Goal: Communication & Community: Answer question/provide support

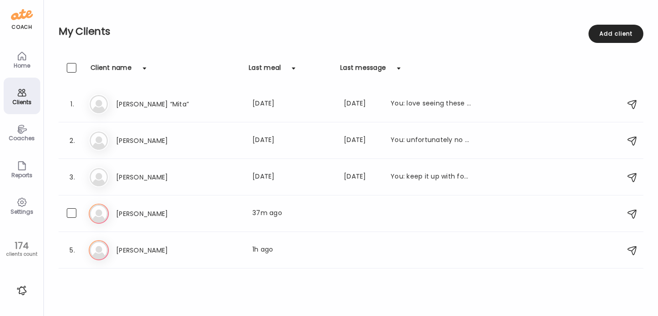
click at [203, 213] on div "[PERSON_NAME] Last meal: 37m ago" at bounding box center [293, 213] width 355 height 11
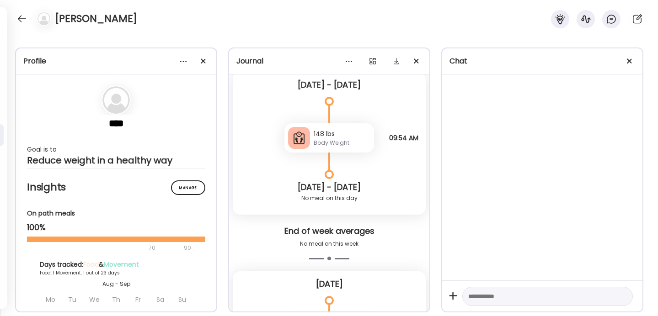
scroll to position [4394, 0]
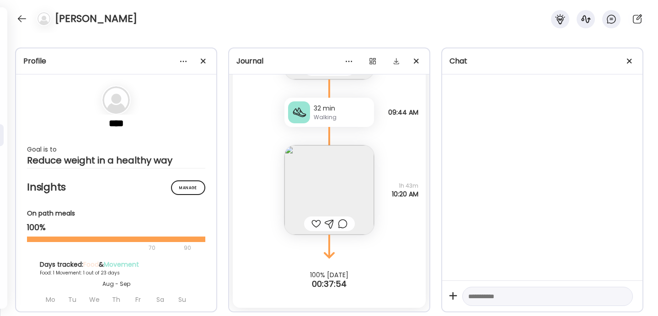
click at [315, 221] on div at bounding box center [316, 223] width 10 height 11
click at [326, 199] on img at bounding box center [329, 190] width 90 height 90
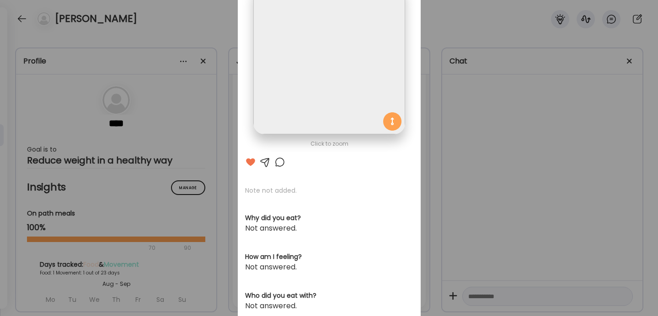
click at [433, 119] on div "Ate Coach Dashboard Wahoo! It’s official Take a moment to set up your Coach Pro…" at bounding box center [329, 158] width 658 height 316
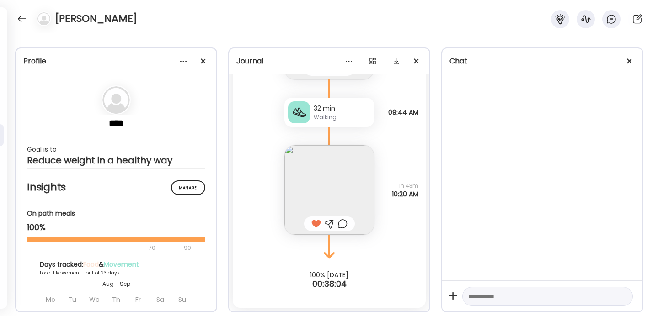
click at [358, 170] on img at bounding box center [329, 190] width 90 height 90
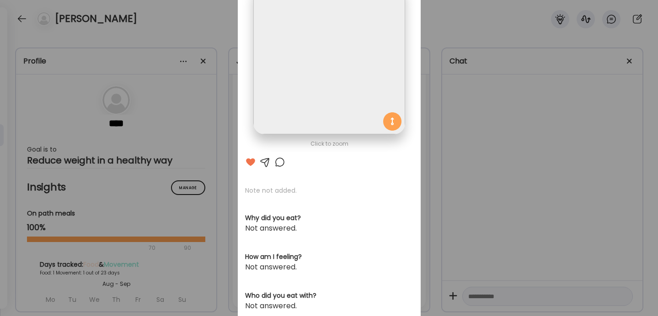
click at [350, 85] on img at bounding box center [328, 58] width 151 height 151
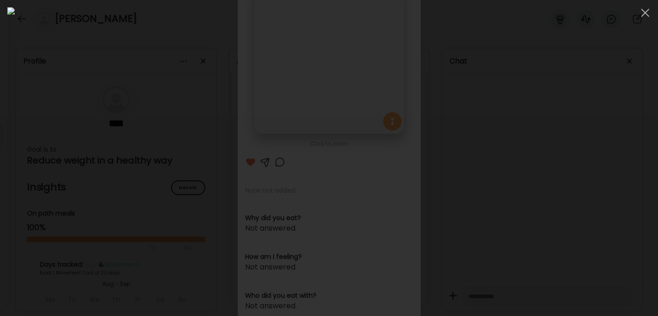
click at [496, 220] on div at bounding box center [328, 158] width 643 height 302
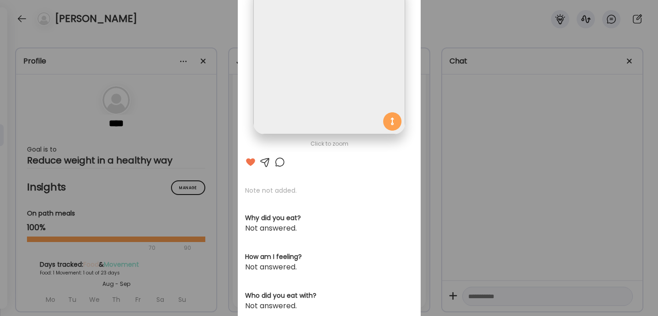
click at [451, 125] on div "Ate Coach Dashboard Wahoo! It’s official Take a moment to set up your Coach Pro…" at bounding box center [329, 158] width 658 height 316
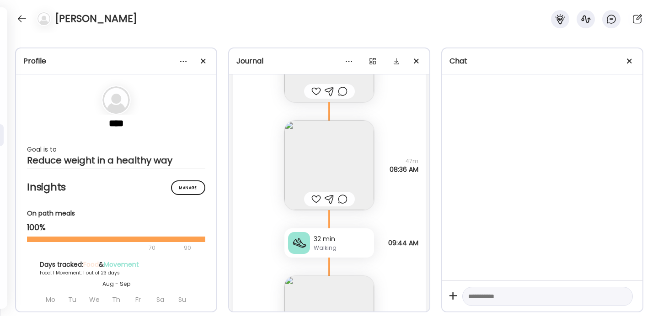
scroll to position [4256, 0]
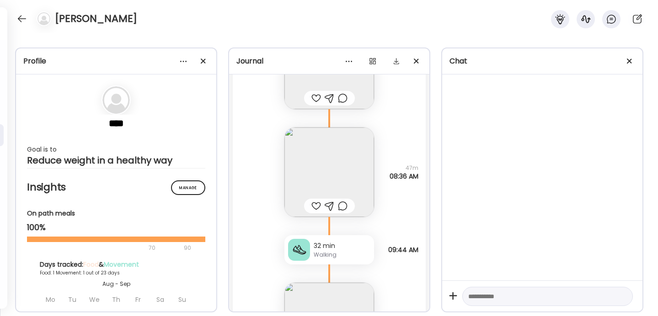
click at [340, 157] on img at bounding box center [329, 173] width 90 height 90
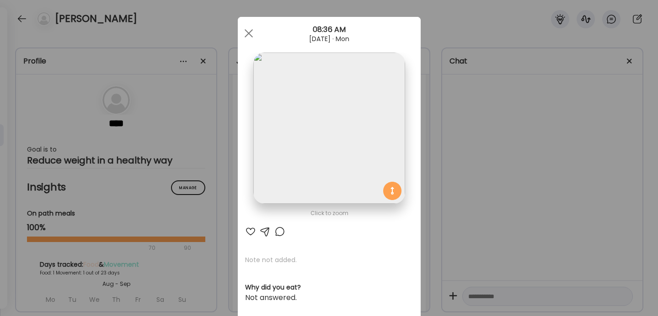
scroll to position [5, 0]
click at [436, 170] on div "Ate Coach Dashboard Wahoo! It’s official Take a moment to set up your Coach Pro…" at bounding box center [329, 158] width 658 height 316
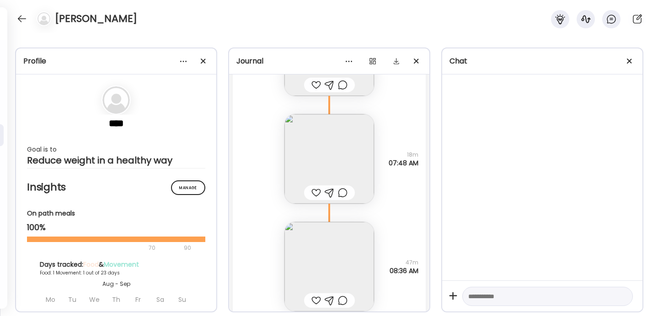
scroll to position [4162, 0]
click at [333, 159] on img at bounding box center [329, 159] width 90 height 90
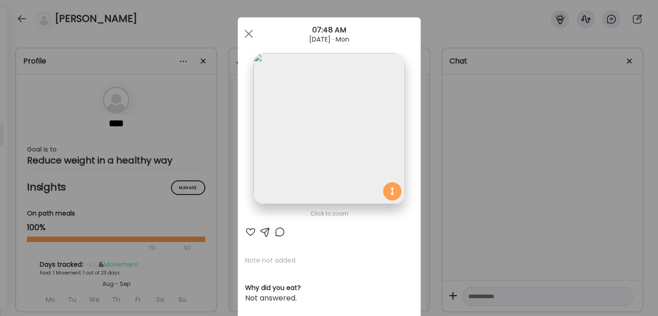
click at [449, 143] on div "Ate Coach Dashboard Wahoo! It’s official Take a moment to set up your Coach Pro…" at bounding box center [329, 158] width 658 height 316
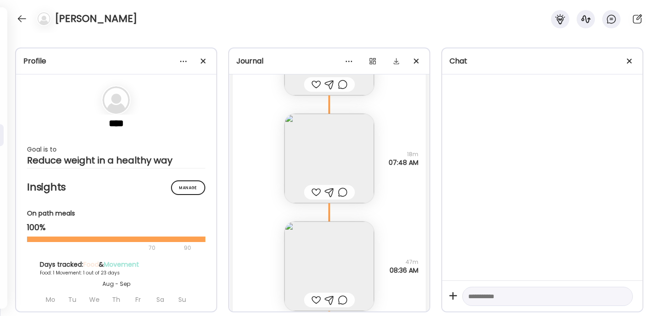
click at [315, 194] on div at bounding box center [316, 192] width 10 height 11
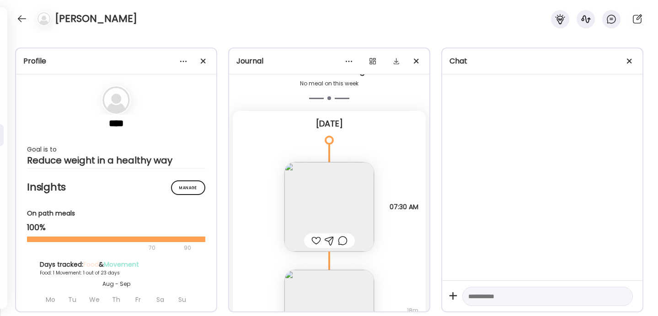
scroll to position [4006, 0]
click at [315, 242] on div at bounding box center [316, 240] width 10 height 11
click at [334, 215] on img at bounding box center [329, 207] width 90 height 90
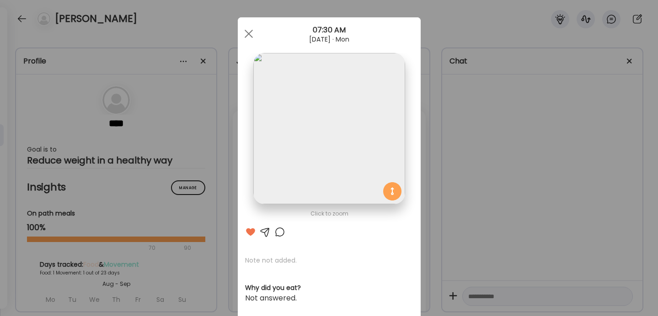
click at [422, 158] on div "Ate Coach Dashboard Wahoo! It’s official Take a moment to set up your Coach Pro…" at bounding box center [329, 158] width 658 height 316
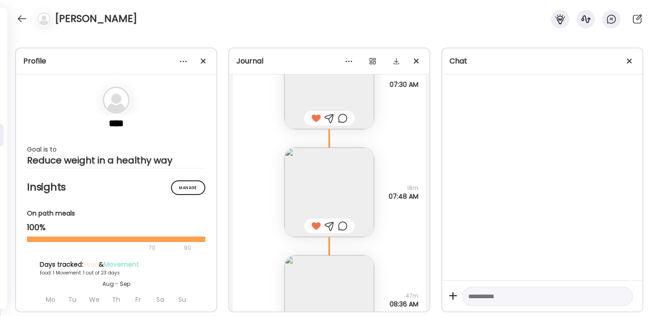
scroll to position [4394, 0]
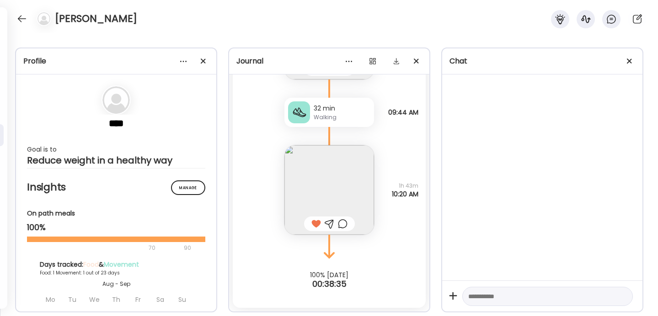
click at [497, 300] on textarea at bounding box center [539, 296] width 142 height 11
type textarea "**********"
click at [29, 20] on div at bounding box center [42, 18] width 26 height 15
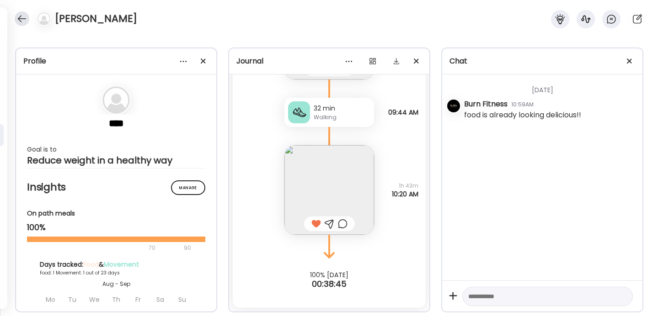
click at [24, 19] on div at bounding box center [22, 18] width 15 height 15
